Goal: Navigation & Orientation: Understand site structure

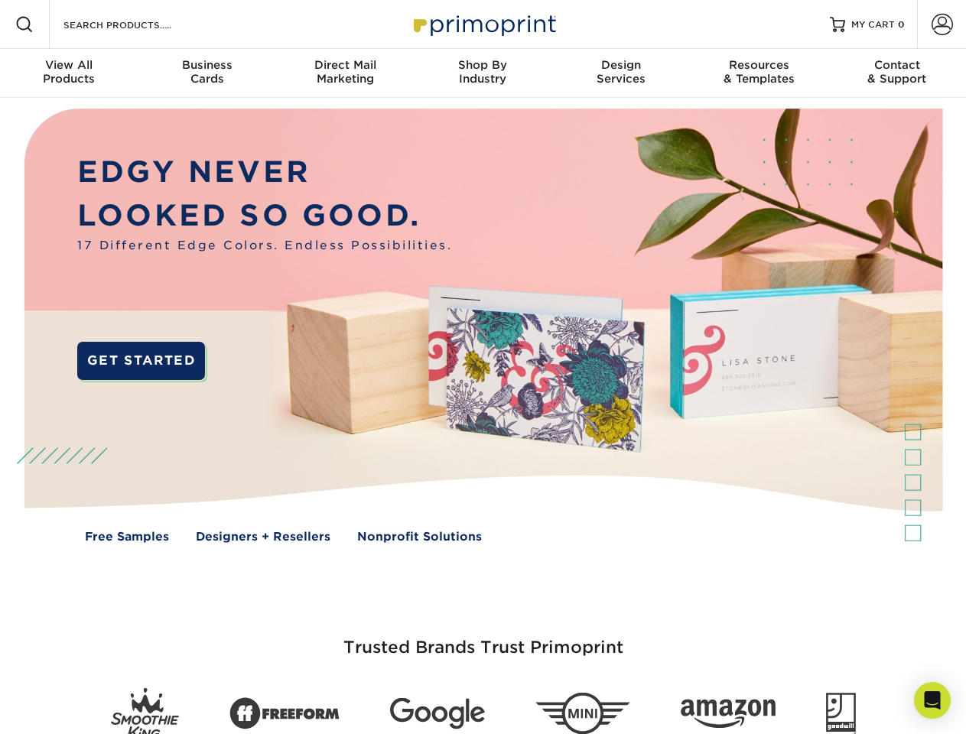
click at [482, 367] on img at bounding box center [483, 337] width 956 height 478
click at [24, 24] on span at bounding box center [24, 24] width 18 height 18
click at [941, 24] on span at bounding box center [941, 24] width 21 height 21
click at [69, 73] on div "View All Products" at bounding box center [69, 72] width 138 height 28
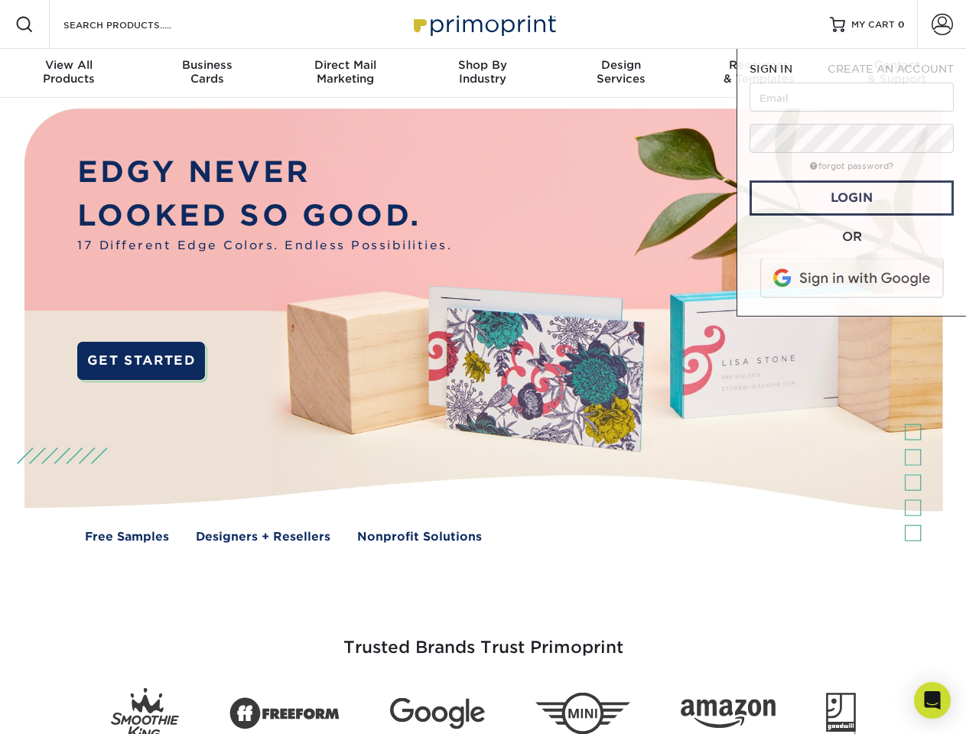
click at [206, 73] on div "Business Cards" at bounding box center [207, 72] width 138 height 28
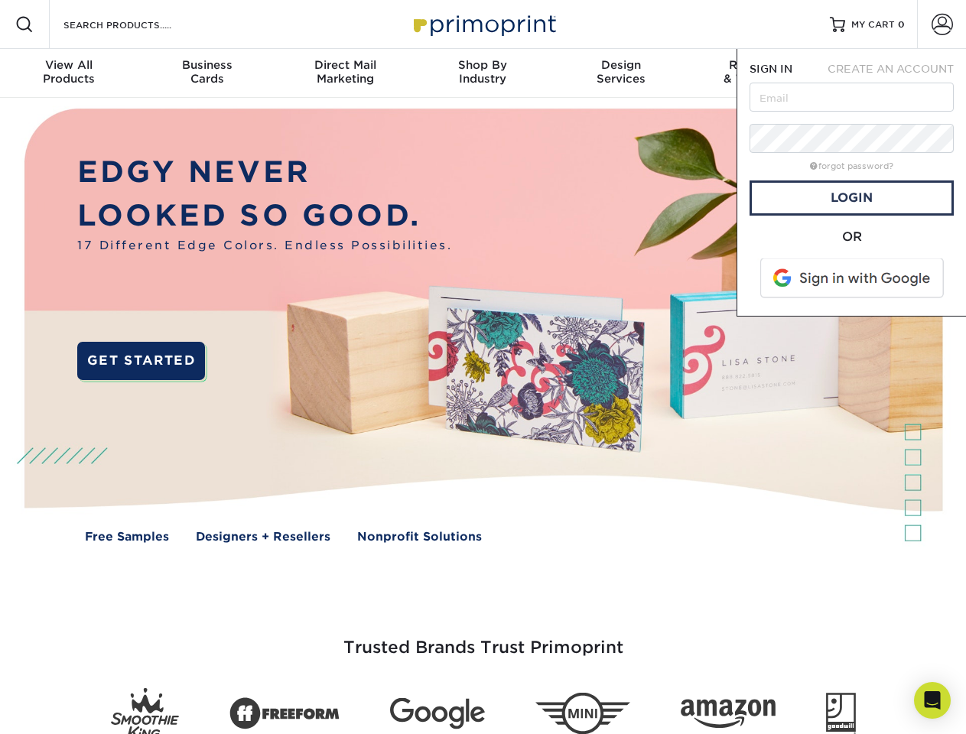
click at [345, 73] on div "Direct Mail Marketing" at bounding box center [345, 72] width 138 height 28
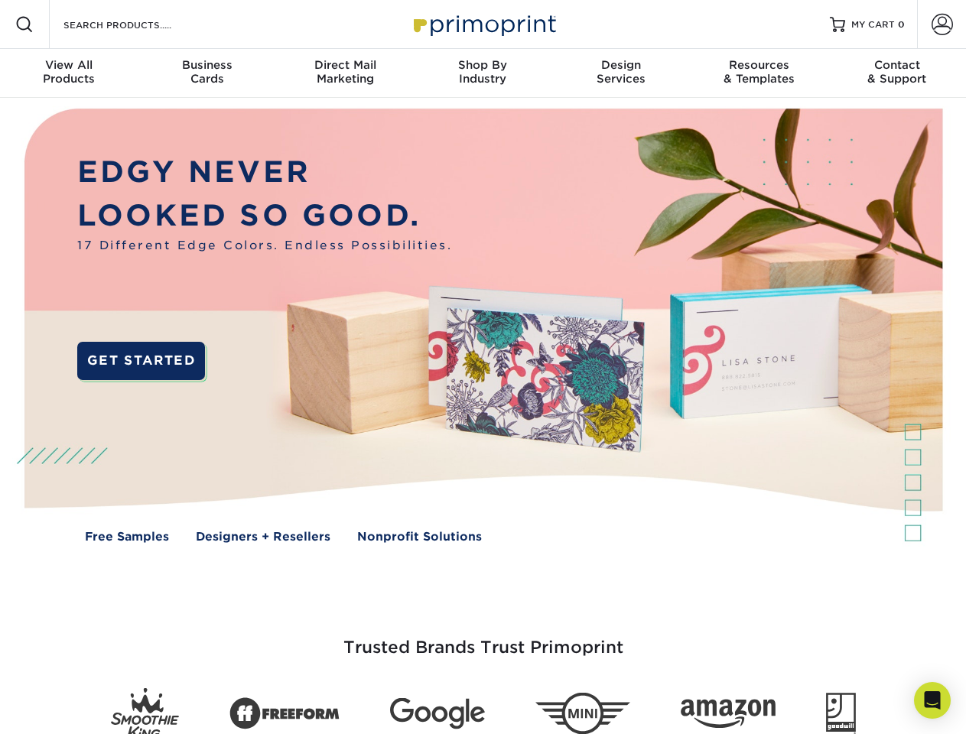
click at [482, 73] on div "Shop By Industry" at bounding box center [483, 72] width 138 height 28
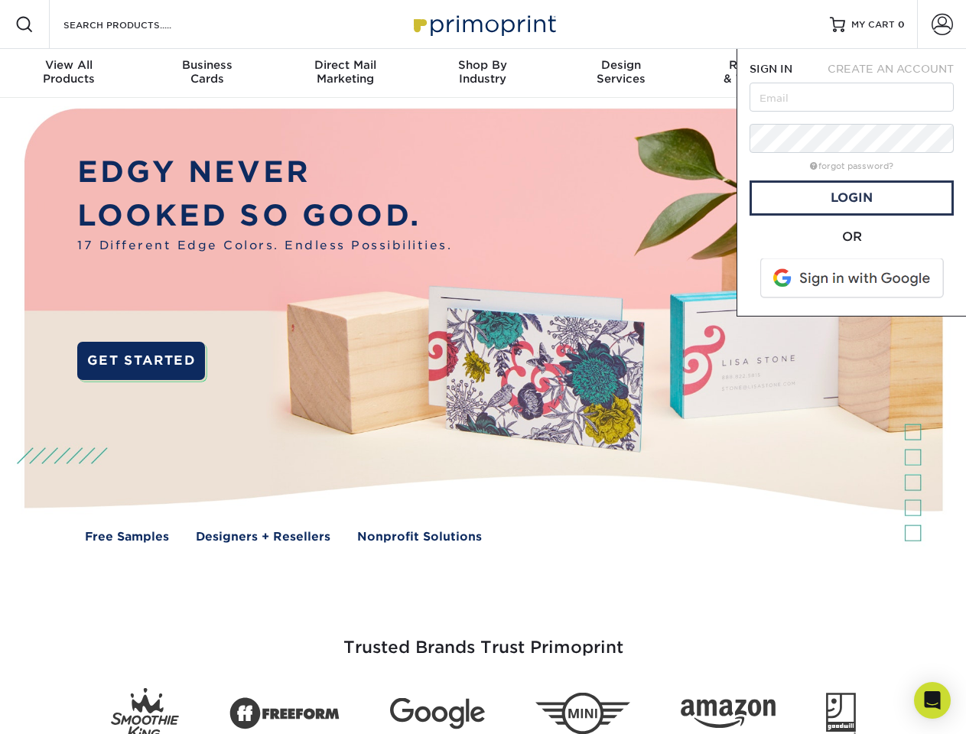
click at [621, 73] on div "Design Services" at bounding box center [621, 72] width 138 height 28
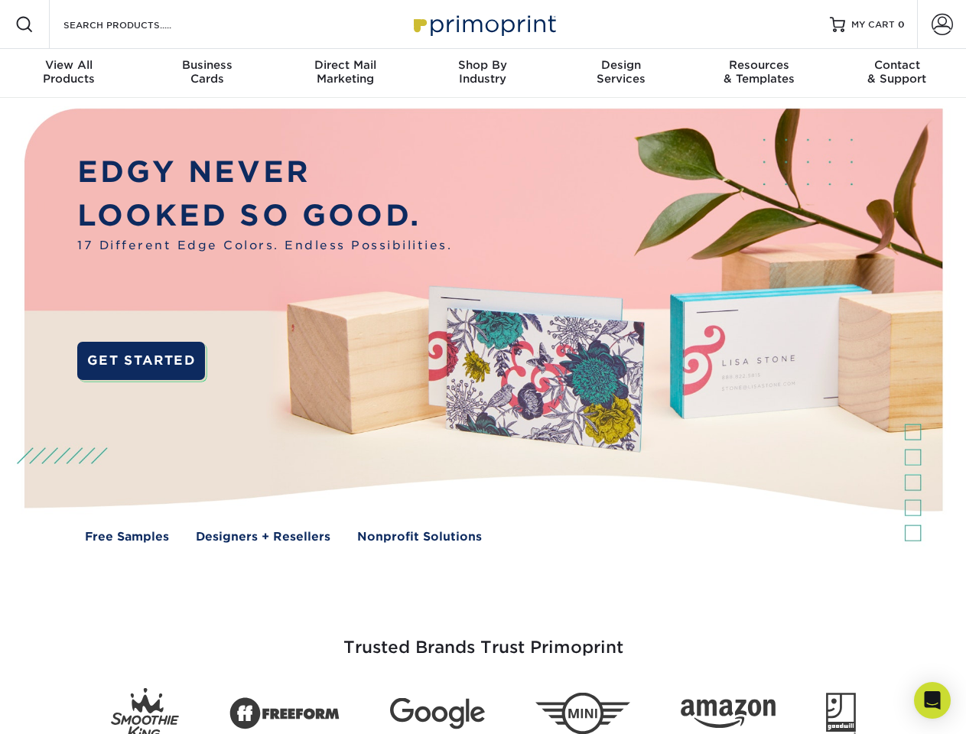
click at [759, 73] on span "SIGN IN" at bounding box center [770, 69] width 43 height 12
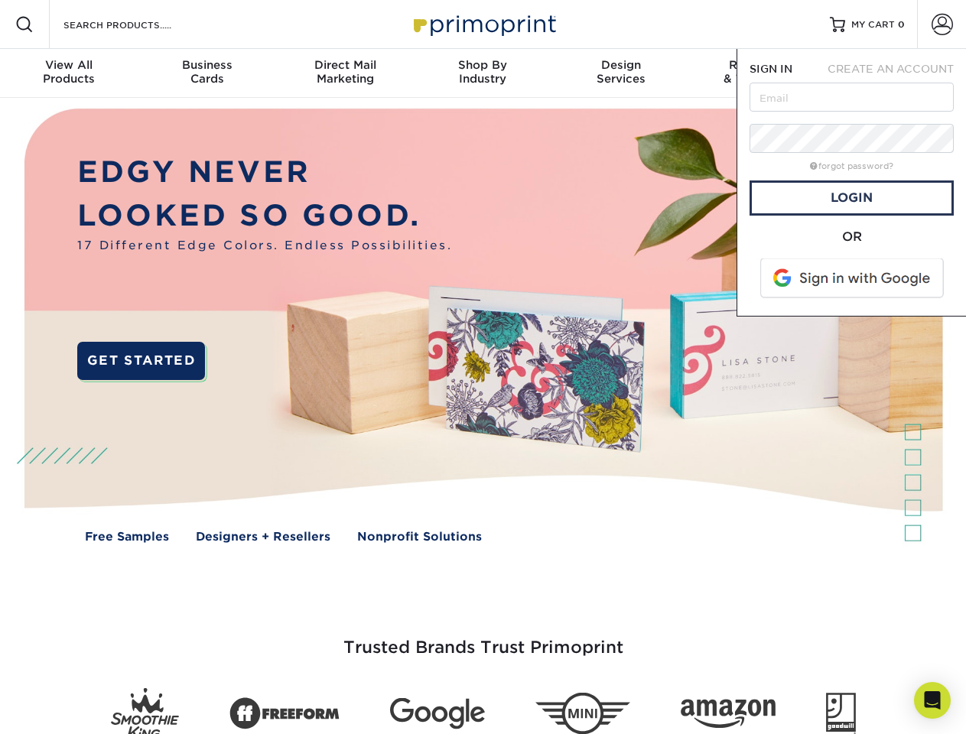
click at [897, 73] on div "Contact & Support" at bounding box center [897, 72] width 138 height 28
